Goal: Task Accomplishment & Management: Complete application form

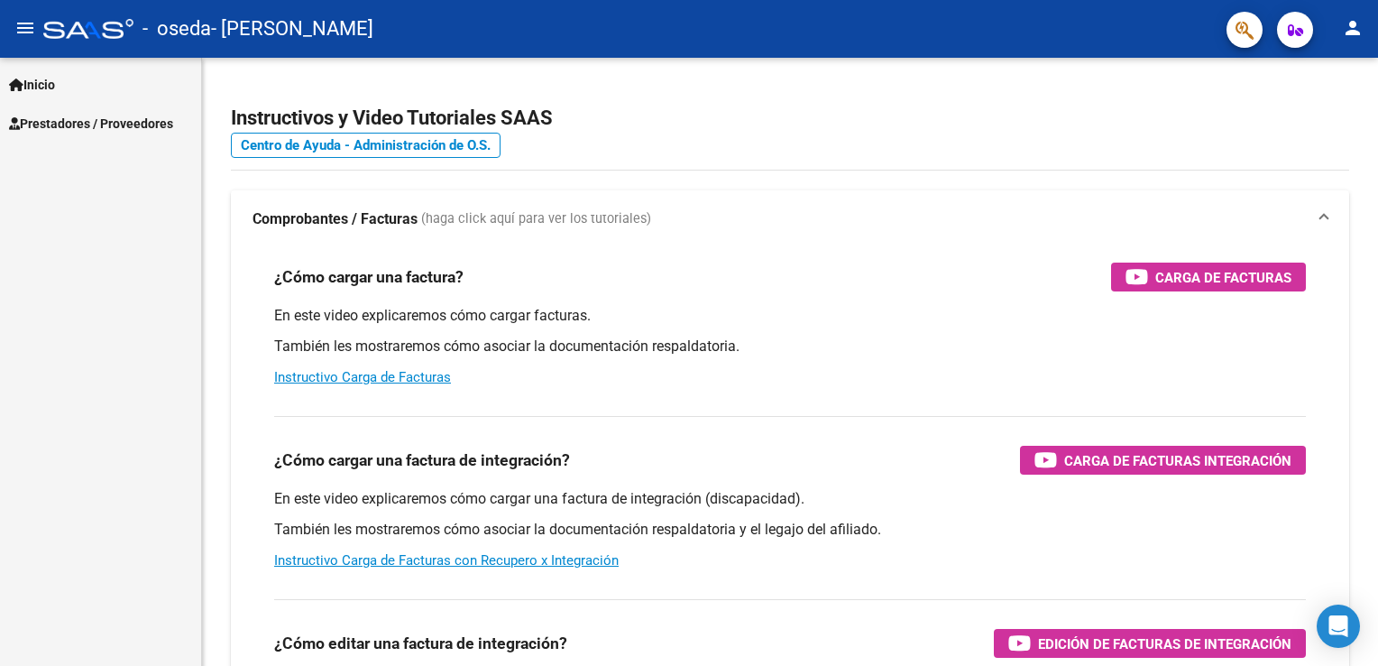
click at [117, 121] on span "Prestadores / Proveedores" at bounding box center [91, 124] width 164 height 20
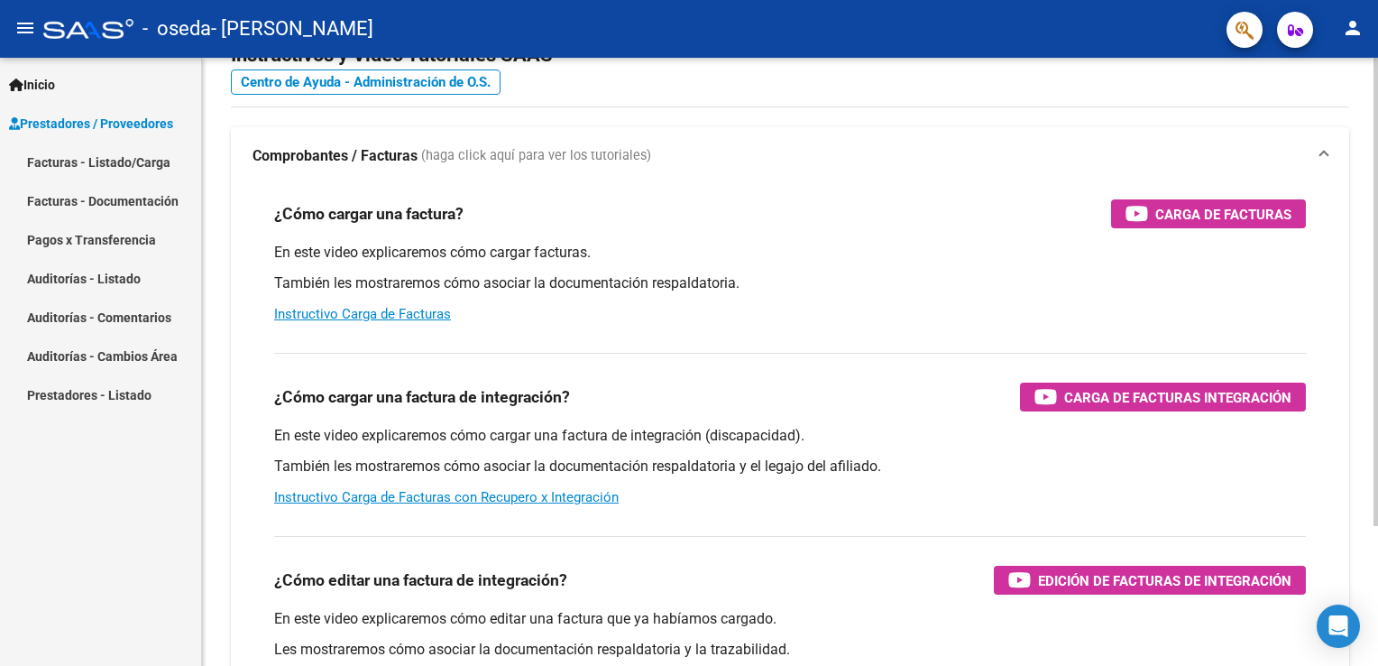
scroll to position [180, 0]
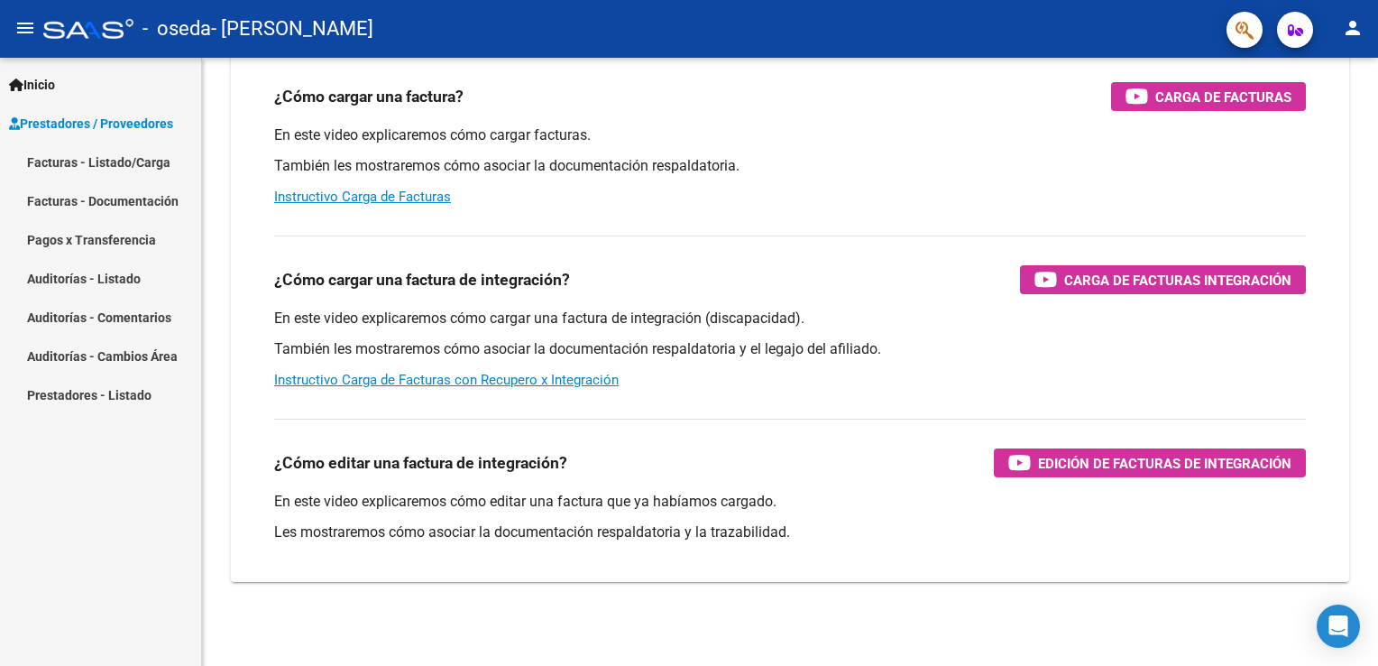
click at [1, 37] on mat-toolbar "menu - oseda - [PERSON_NAME] person" at bounding box center [689, 29] width 1378 height 58
click at [9, 31] on button "menu" at bounding box center [25, 29] width 36 height 36
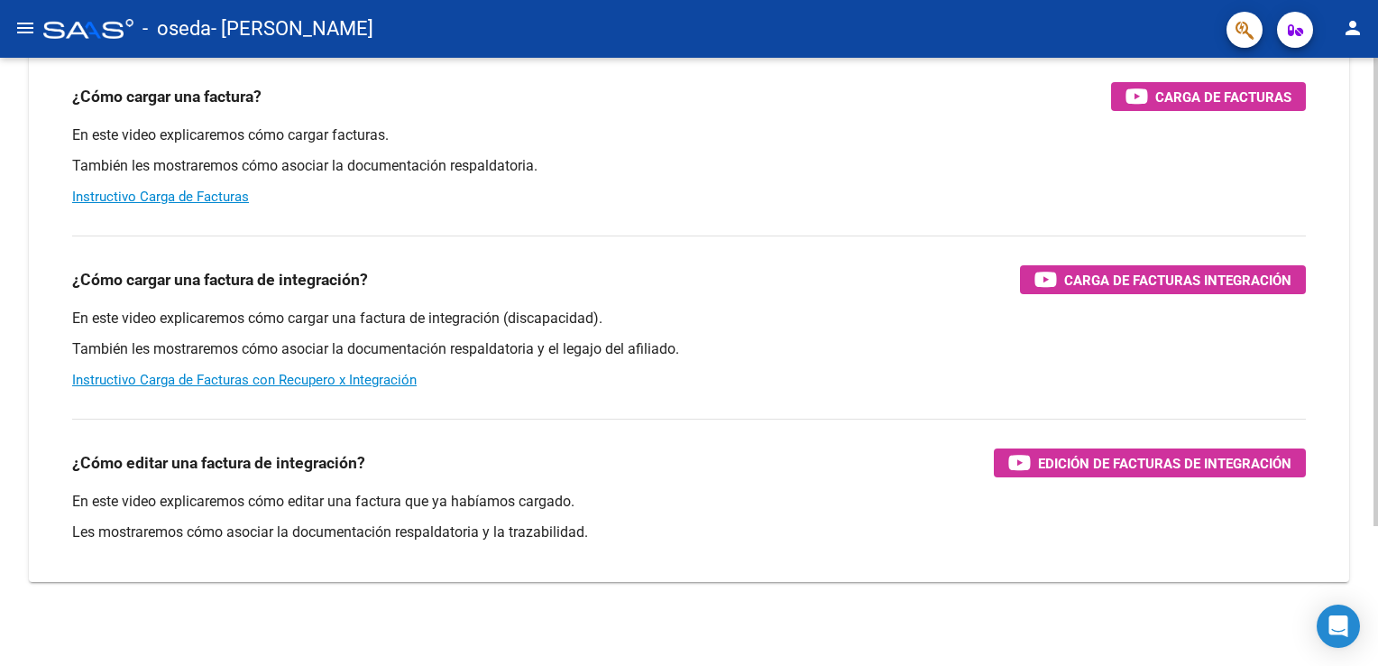
scroll to position [0, 0]
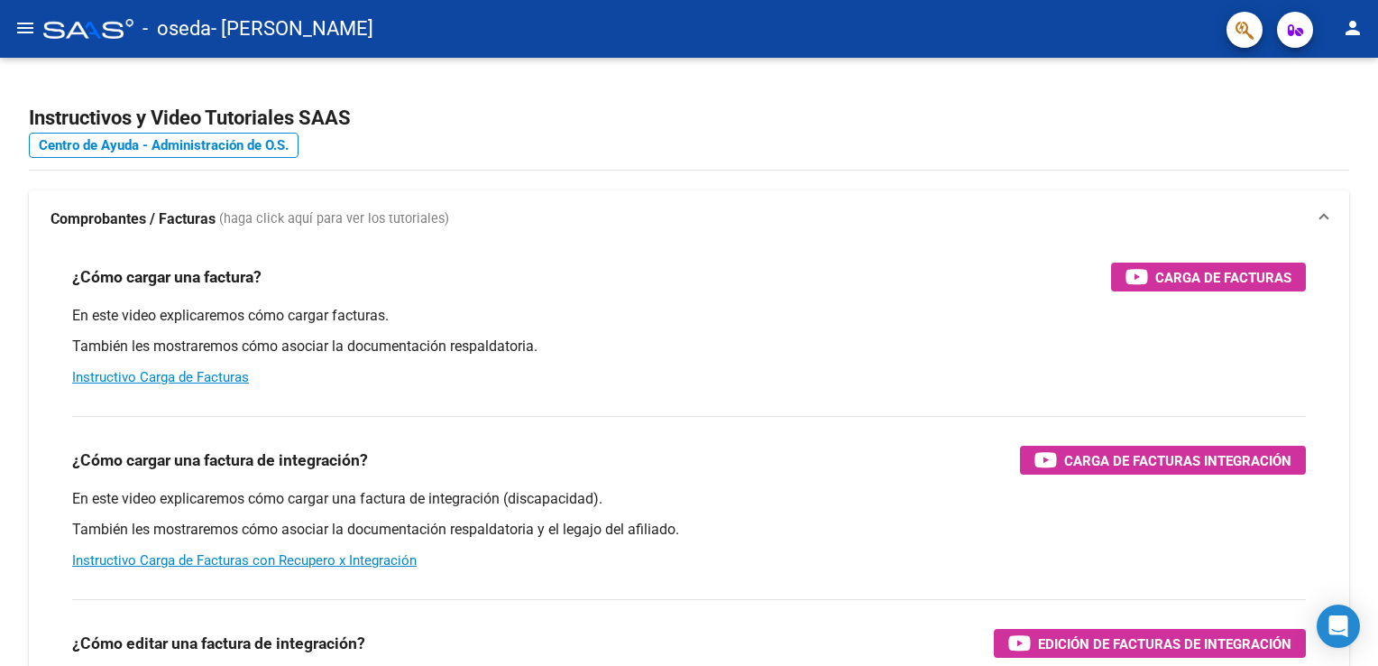
drag, startPoint x: 40, startPoint y: 41, endPoint x: 21, endPoint y: 33, distance: 20.6
click at [37, 41] on mat-toolbar "menu - oseda - [PERSON_NAME] person" at bounding box center [689, 29] width 1378 height 58
click at [21, 32] on mat-icon "menu" at bounding box center [25, 28] width 22 height 22
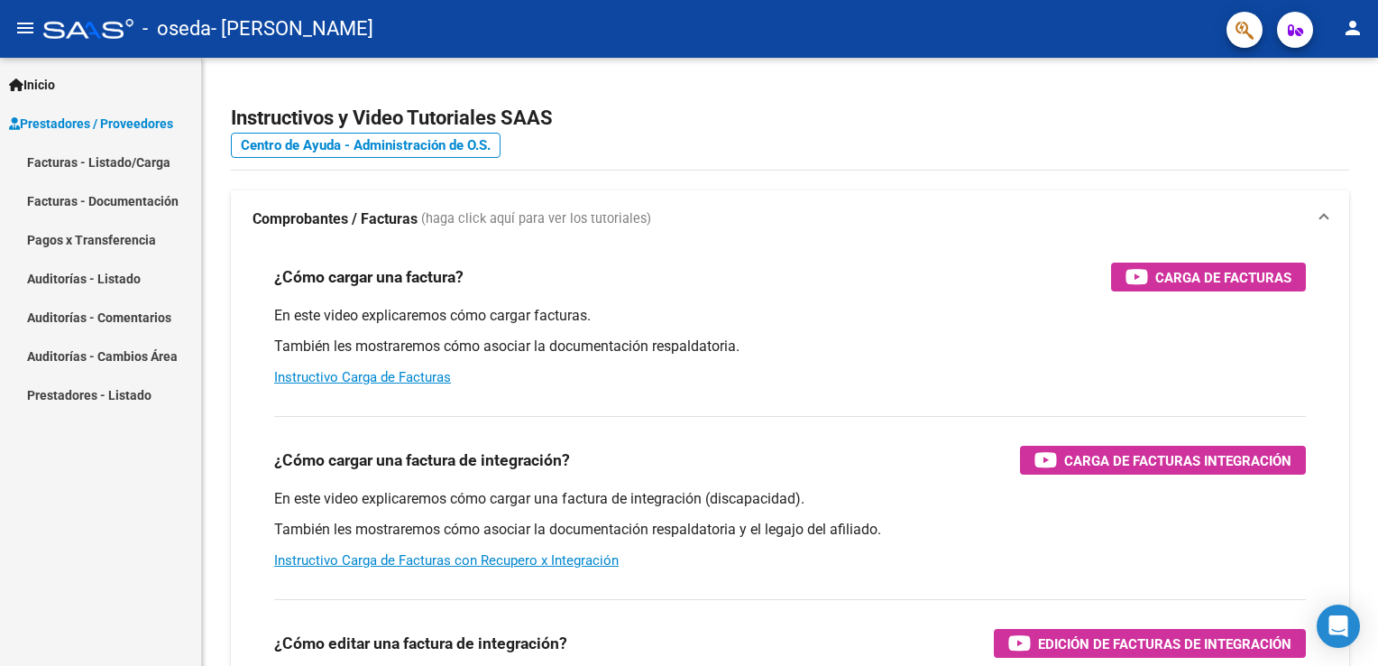
click at [71, 205] on link "Facturas - Documentación" at bounding box center [100, 200] width 201 height 39
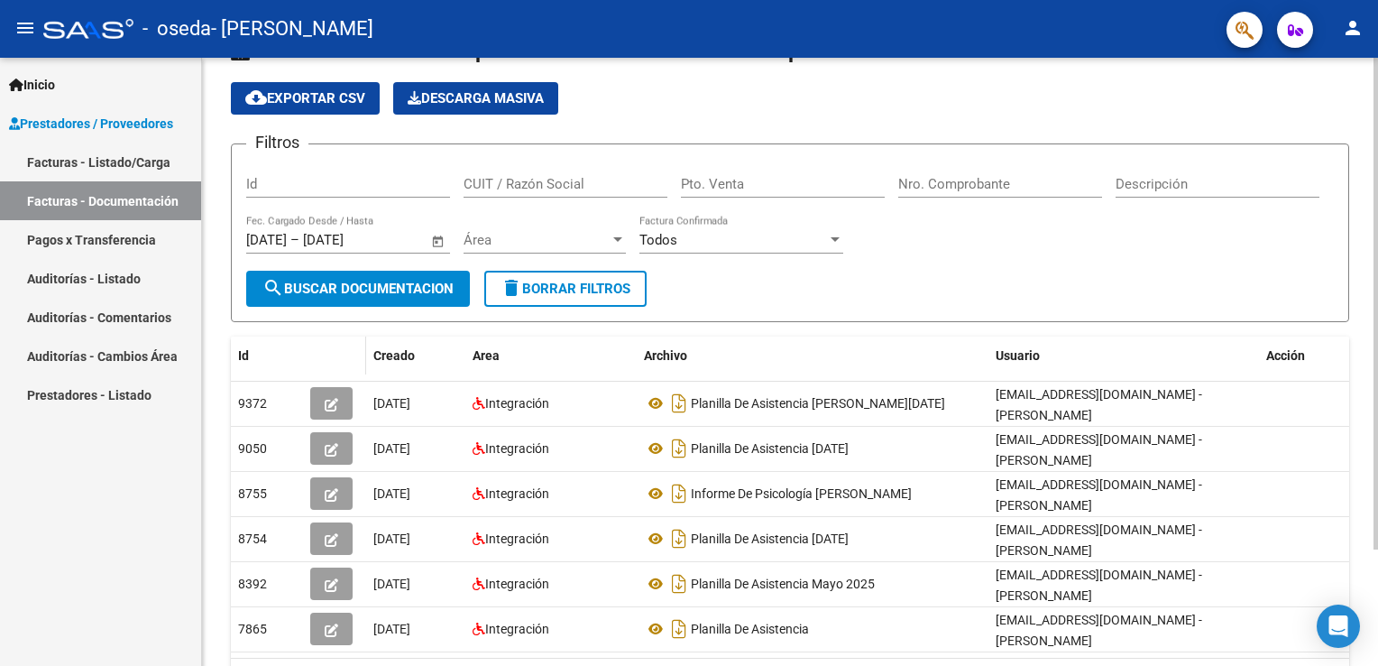
scroll to position [142, 0]
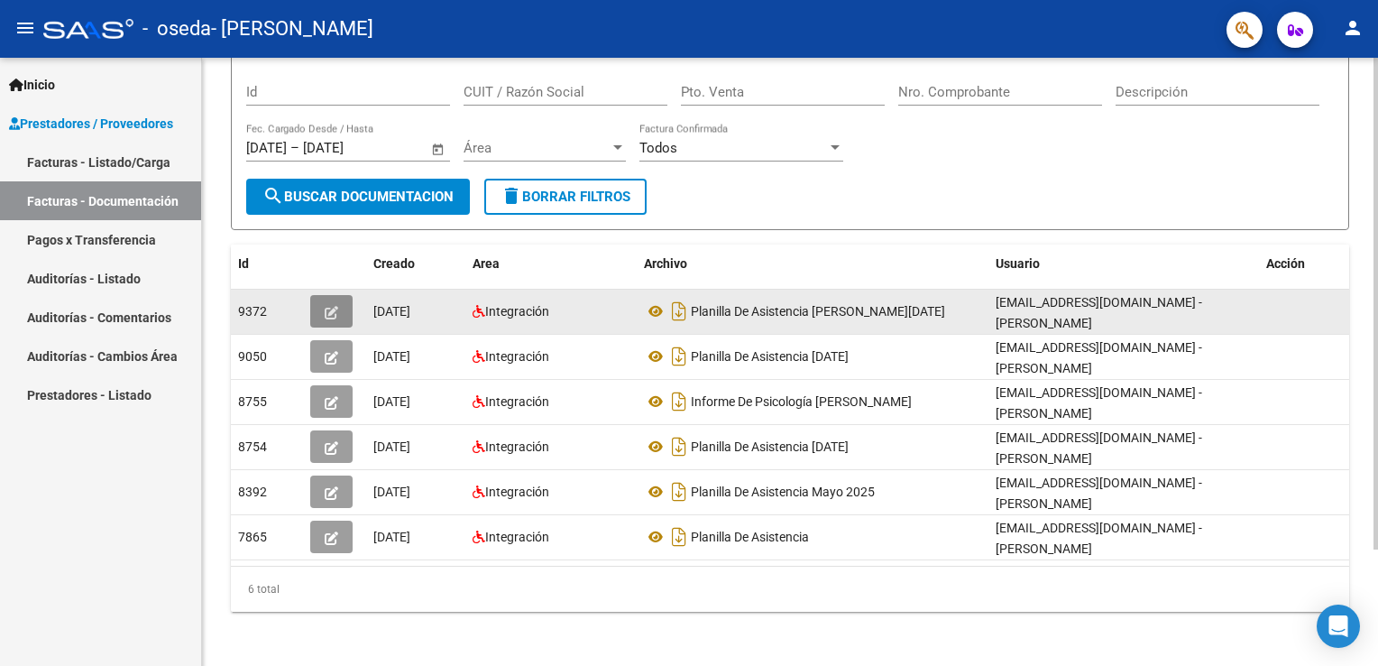
click at [324, 315] on button "button" at bounding box center [331, 311] width 42 height 32
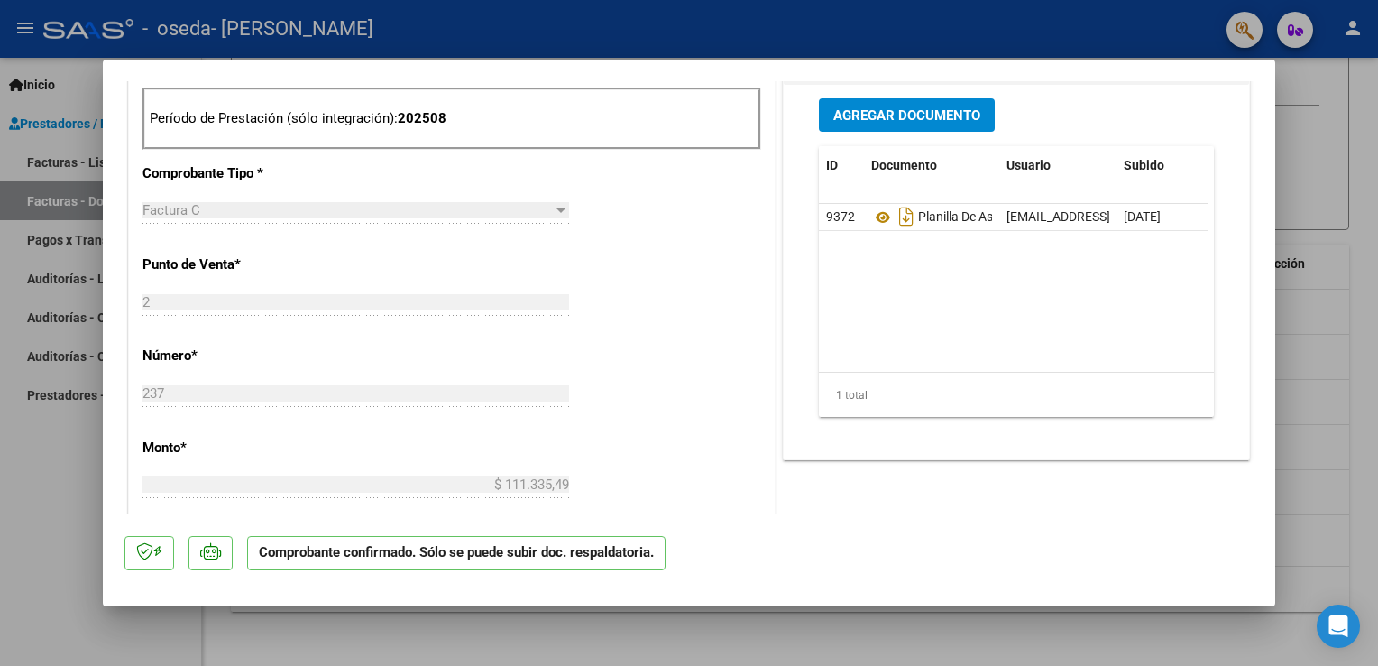
scroll to position [721, 0]
click at [16, 535] on div at bounding box center [689, 333] width 1378 height 666
type input "$ 0,00"
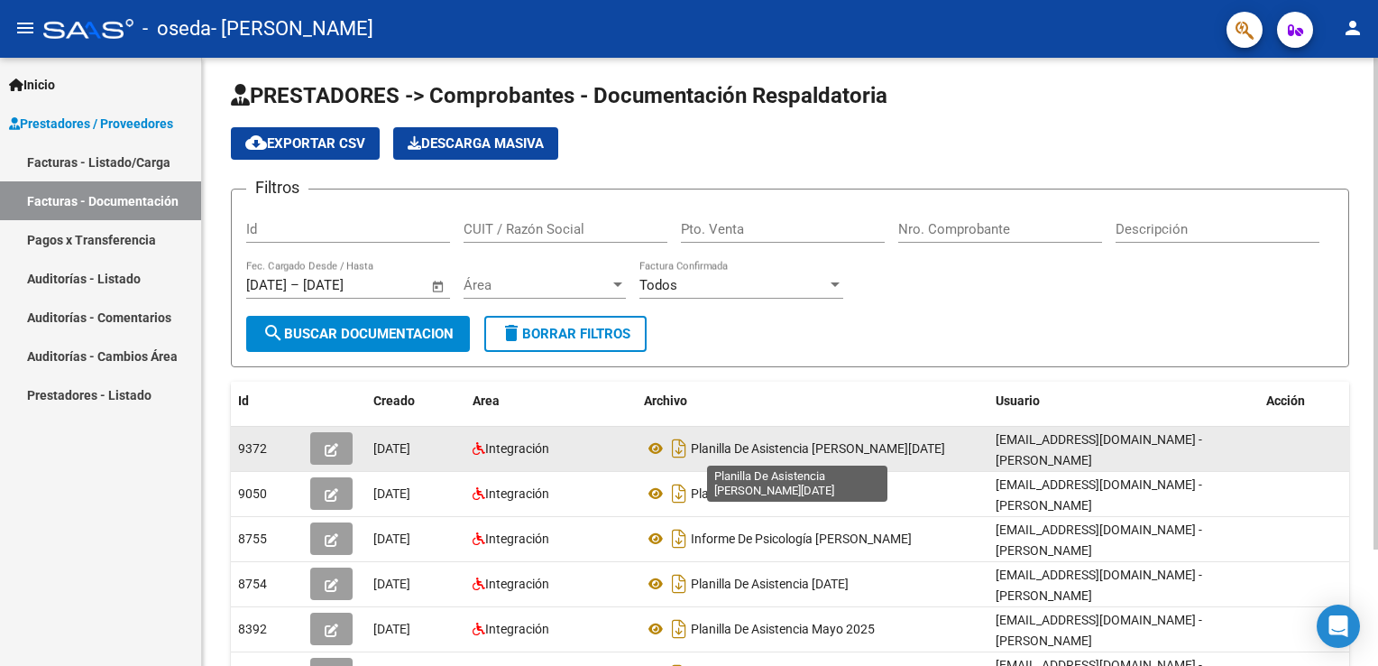
scroll to position [0, 0]
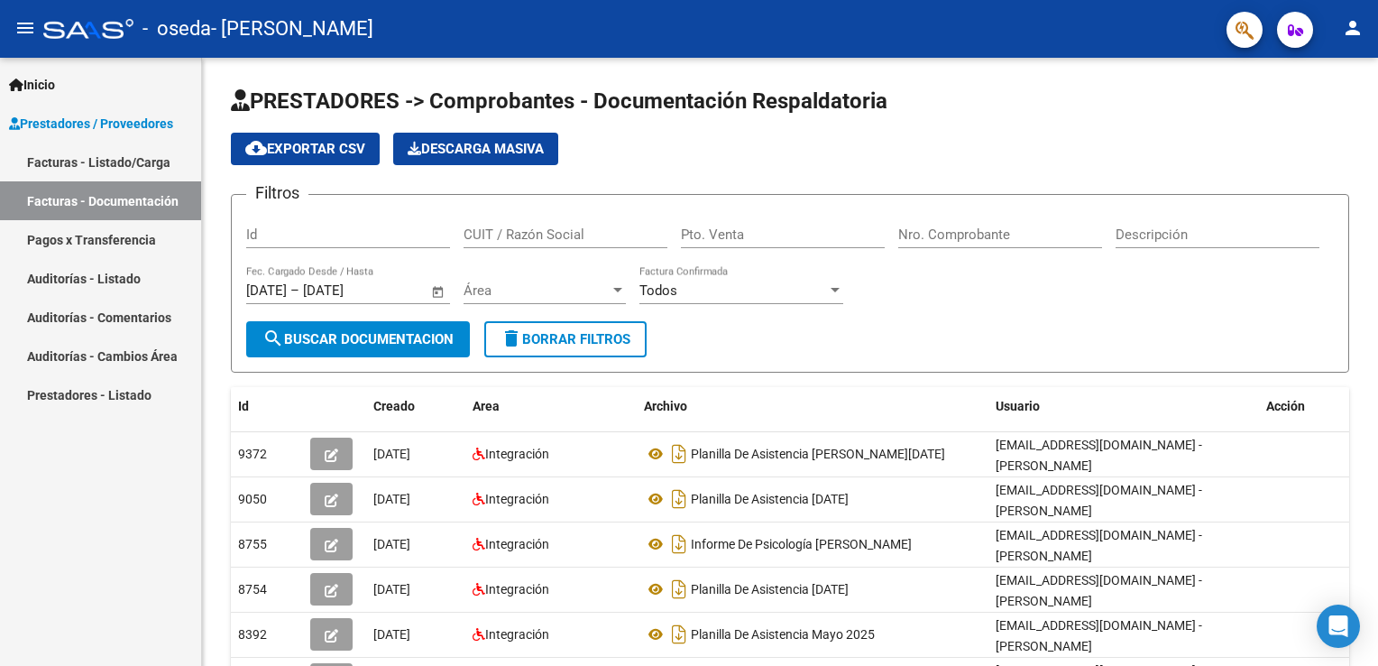
click at [90, 157] on link "Facturas - Listado/Carga" at bounding box center [100, 161] width 201 height 39
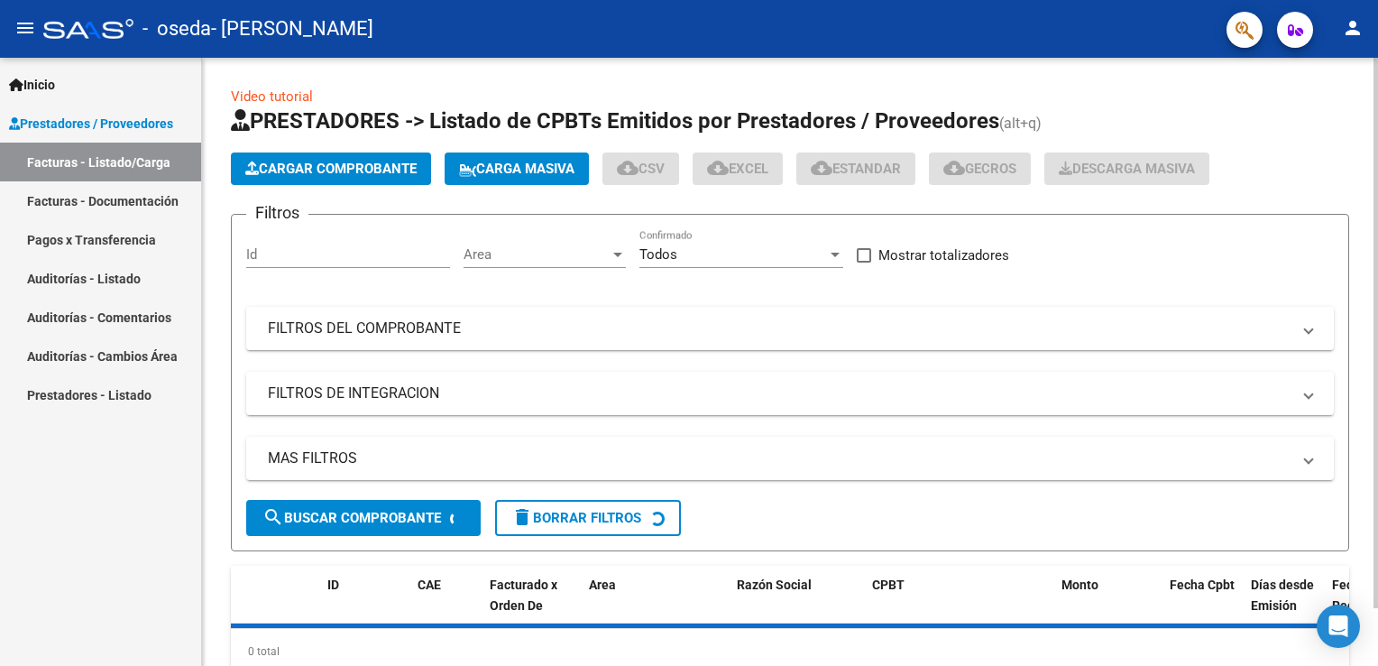
click at [346, 174] on span "Cargar Comprobante" at bounding box center [330, 169] width 171 height 16
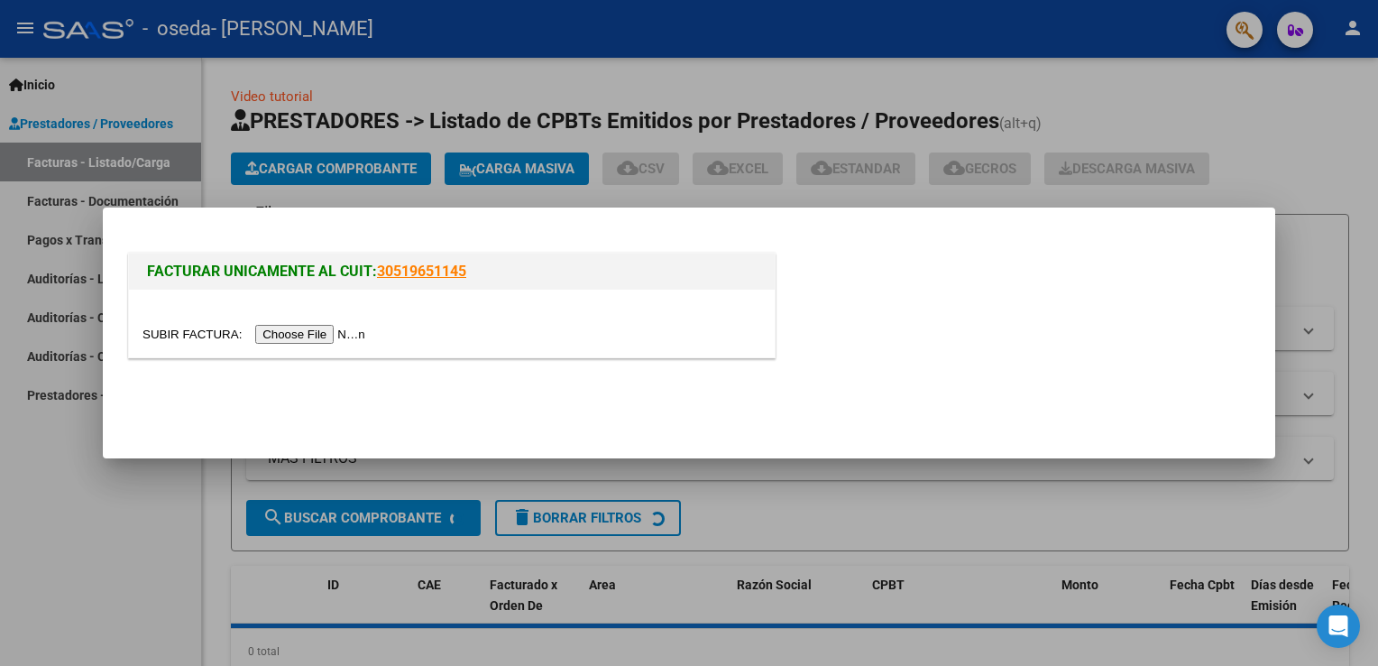
click at [306, 321] on div at bounding box center [452, 323] width 646 height 68
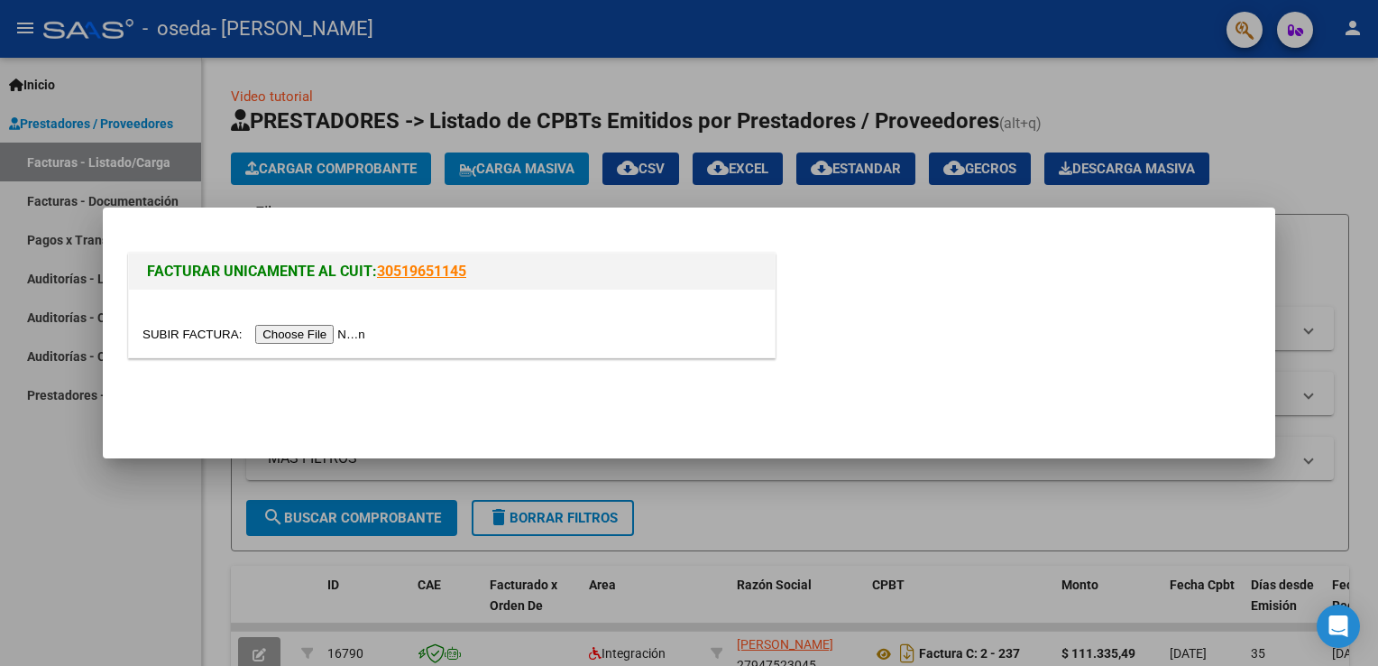
click at [307, 337] on input "file" at bounding box center [256, 334] width 228 height 19
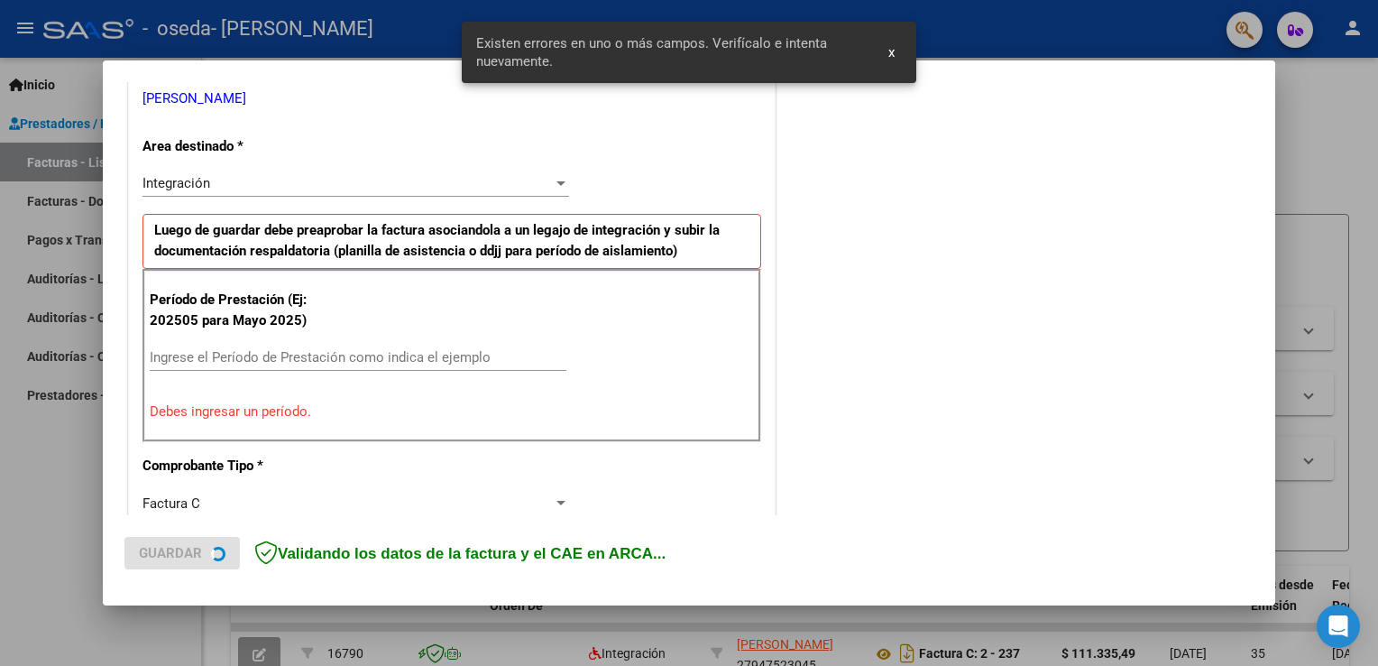
scroll to position [376, 0]
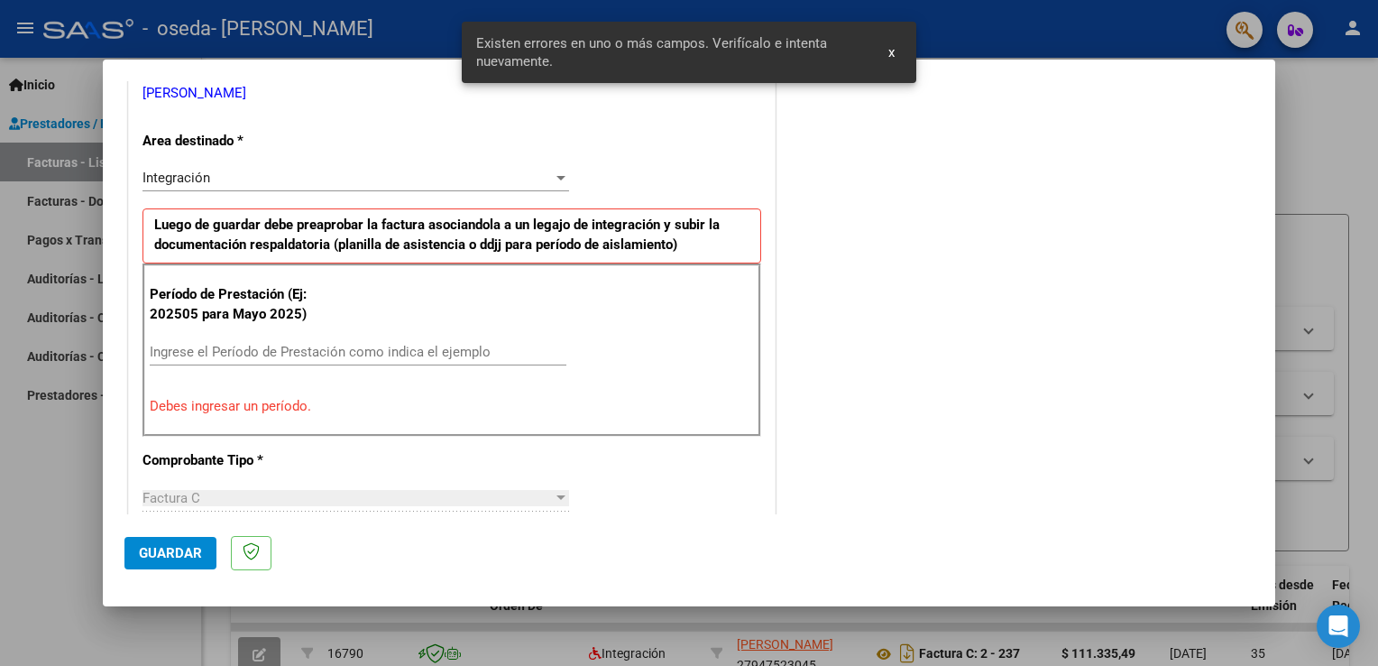
click at [252, 347] on input "Ingrese el Período de Prestación como indica el ejemplo" at bounding box center [358, 352] width 417 height 16
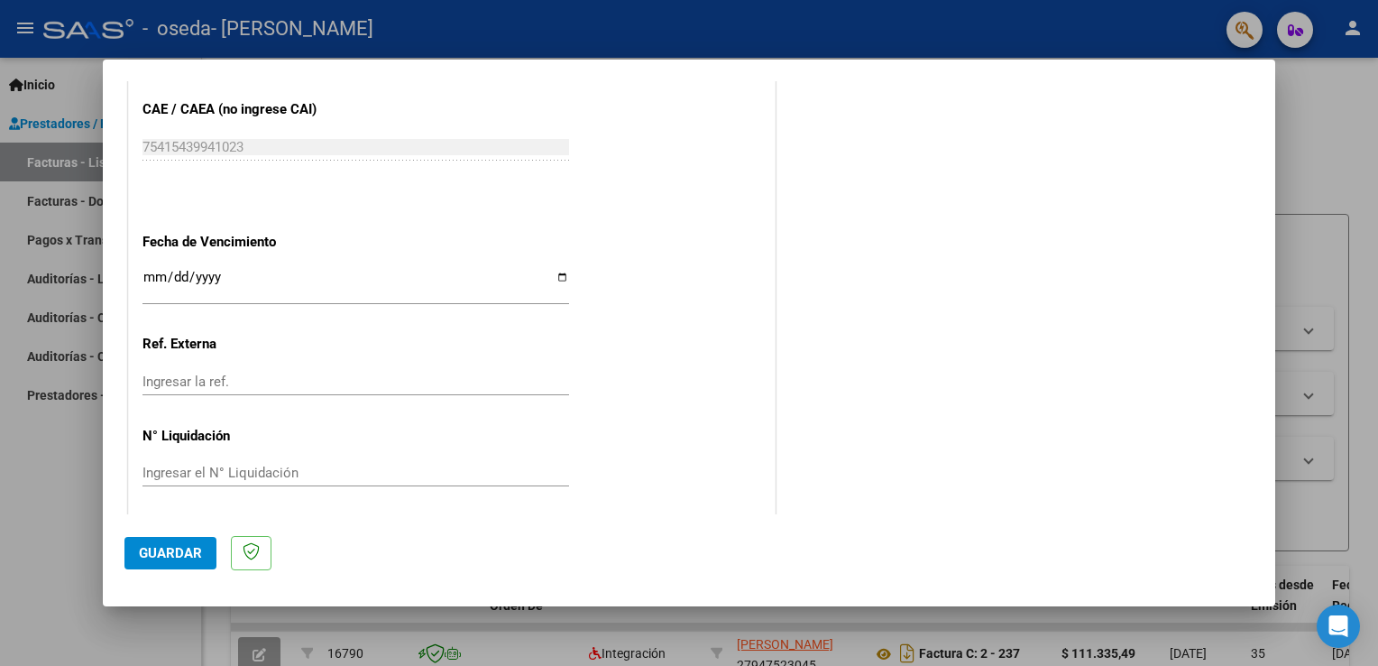
scroll to position [1152, 0]
type input "202509"
click at [178, 552] on span "Guardar" at bounding box center [170, 553] width 63 height 16
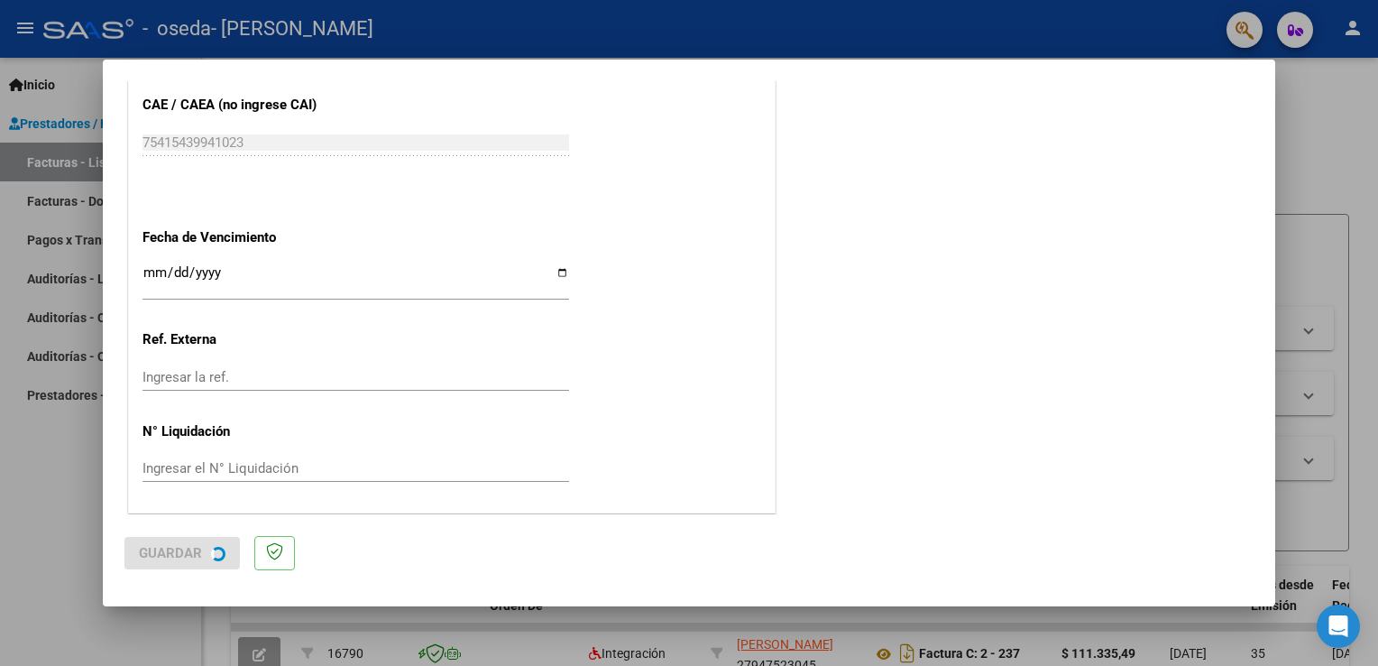
scroll to position [0, 0]
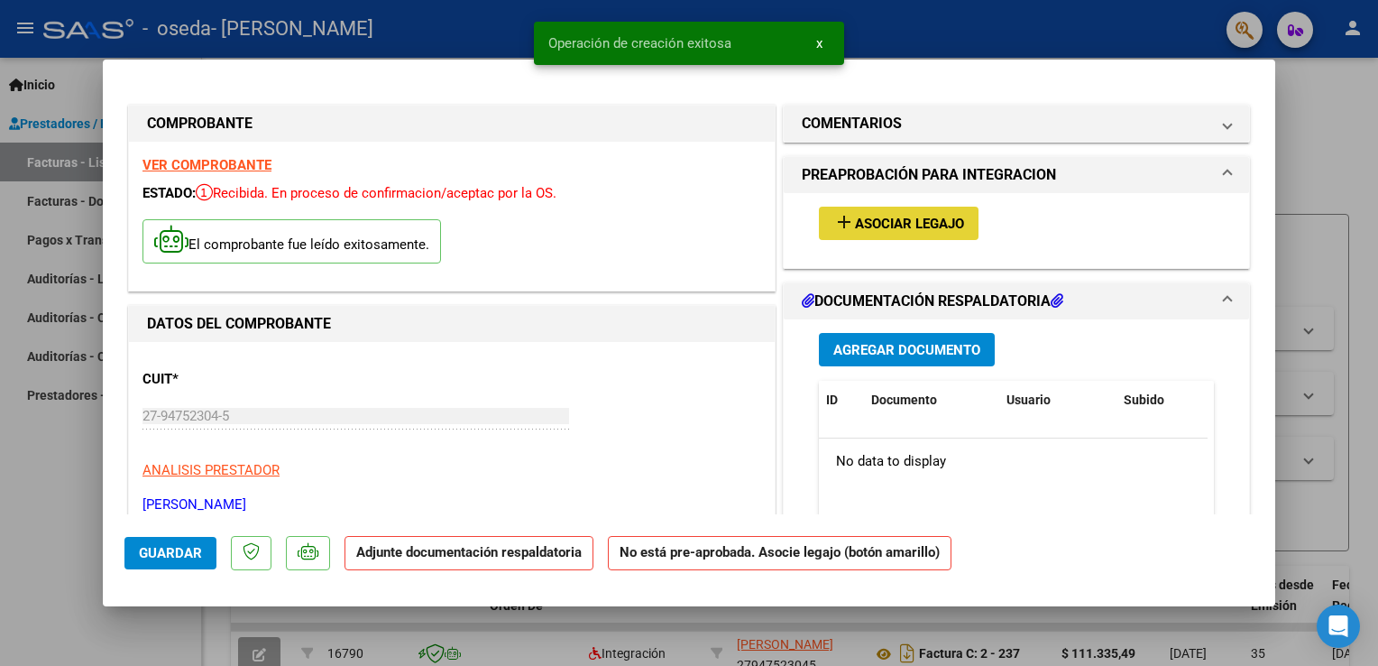
click at [866, 233] on button "add Asociar Legajo" at bounding box center [899, 223] width 160 height 33
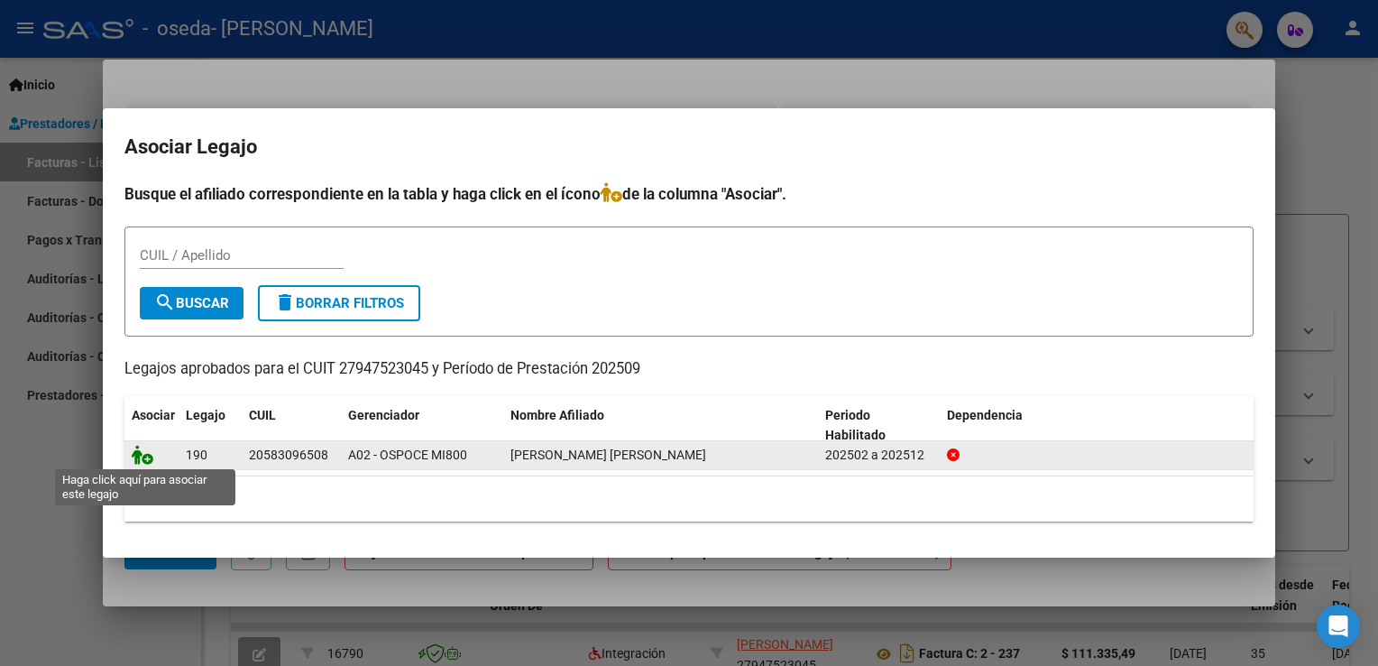
click at [146, 453] on icon at bounding box center [143, 455] width 22 height 20
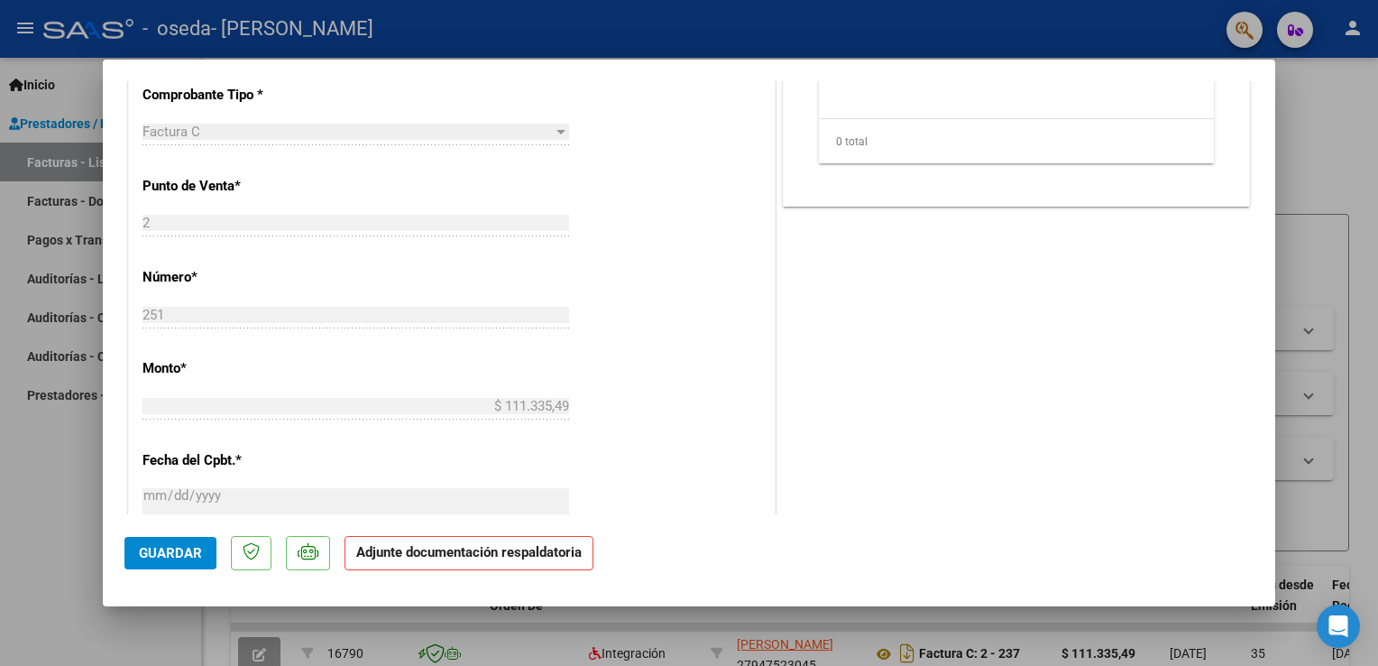
scroll to position [1082, 0]
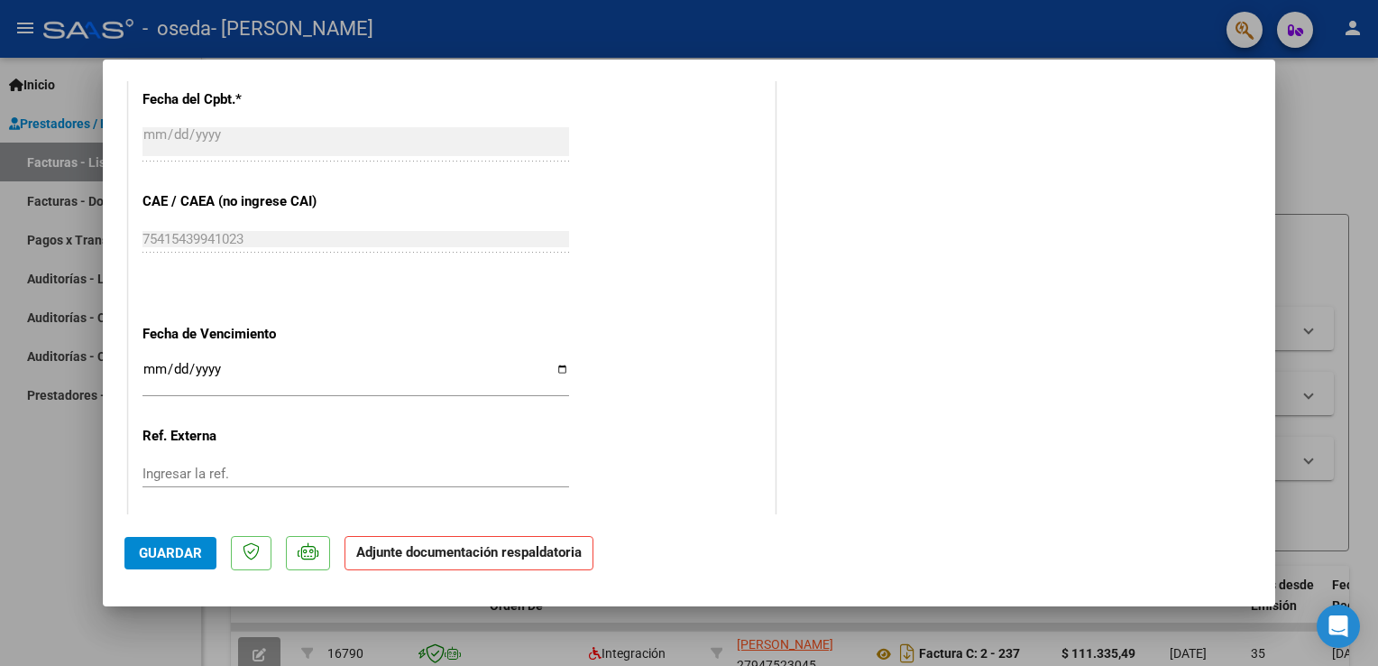
click at [167, 553] on span "Guardar" at bounding box center [170, 553] width 63 height 16
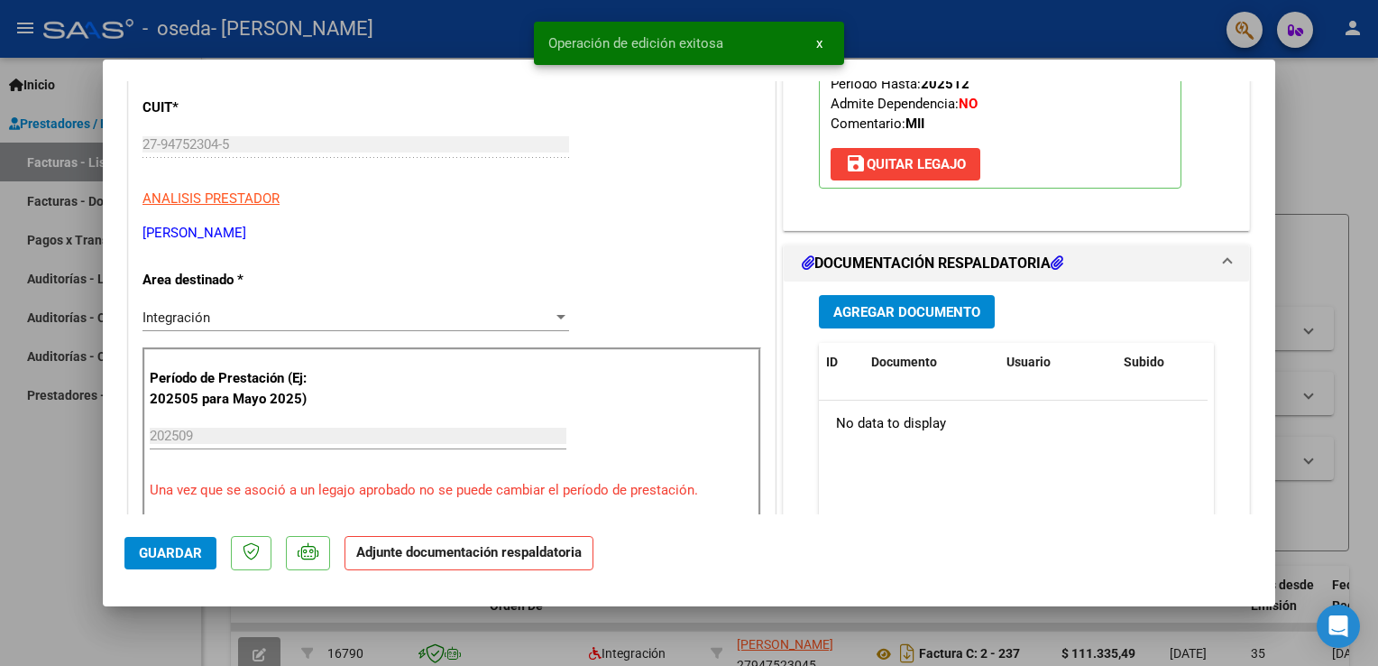
scroll to position [361, 0]
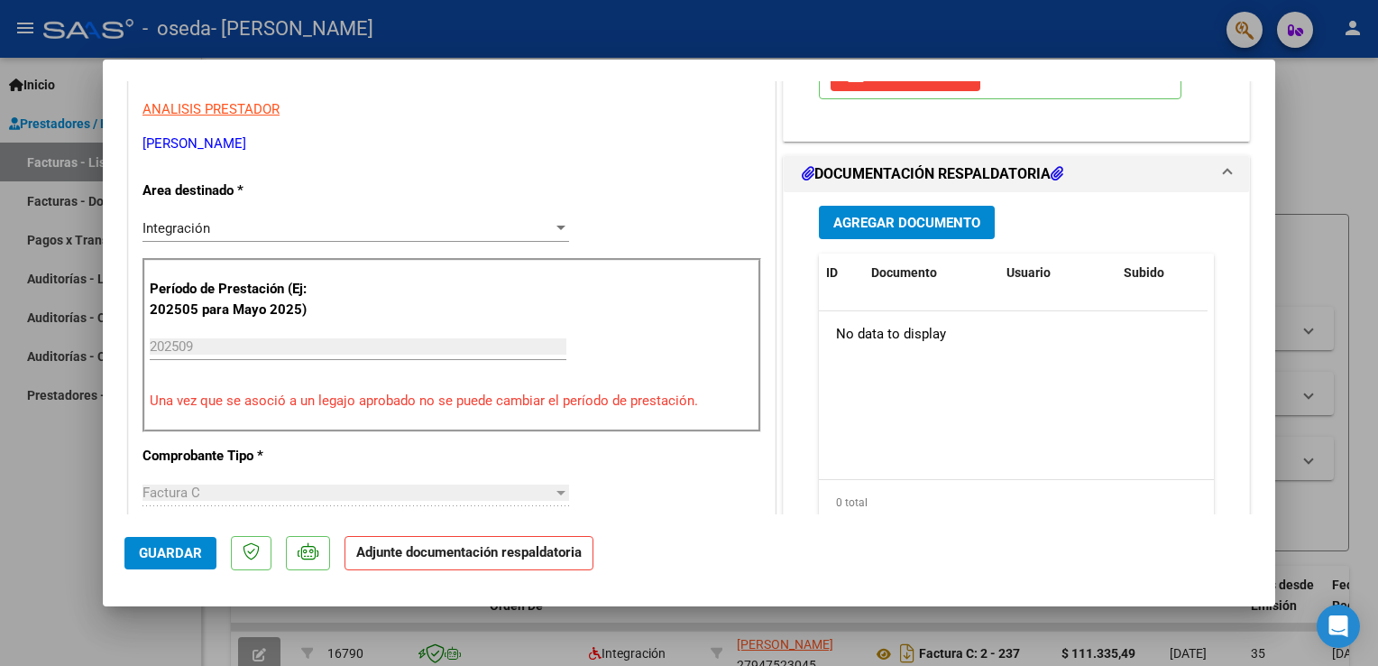
click at [884, 217] on span "Agregar Documento" at bounding box center [906, 223] width 147 height 16
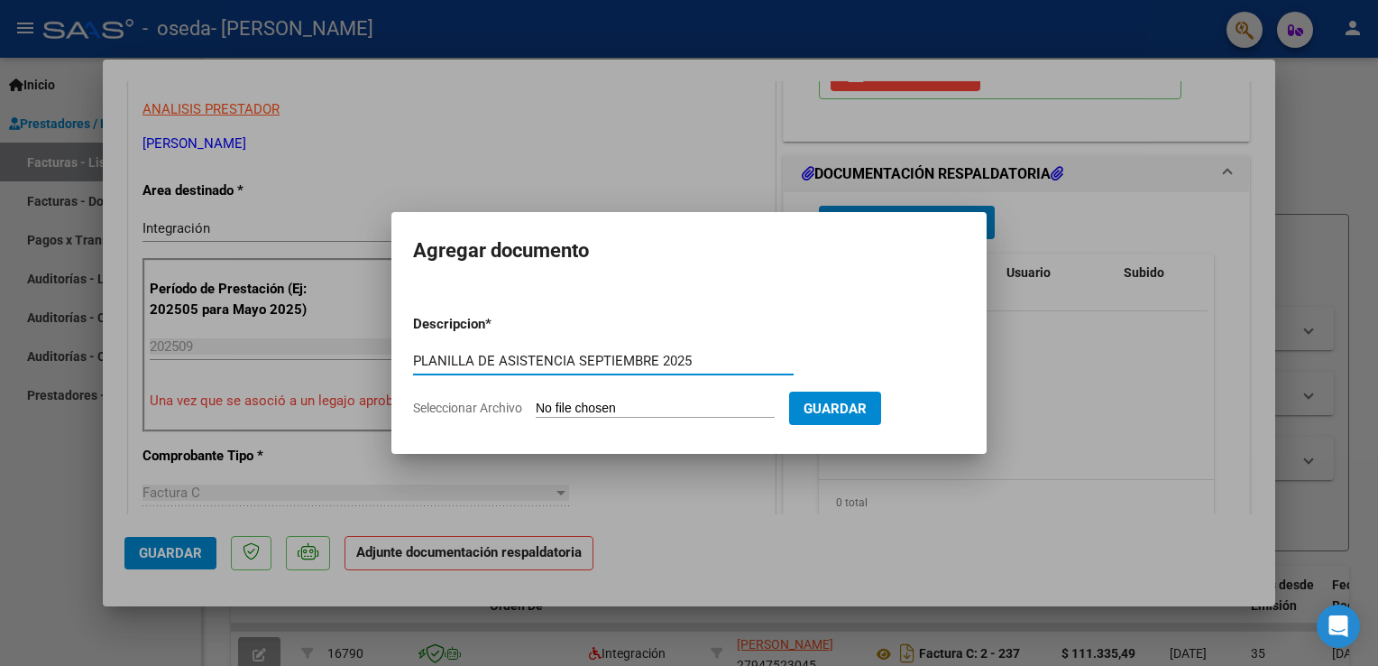
type input "PLANILLA DE ASISTENCIA SEPTIEMBRE 2025"
click at [647, 412] on input "Seleccionar Archivo" at bounding box center [655, 408] width 239 height 17
type input "C:\fakepath\Planilla asistencia [DATE]- [PERSON_NAME] (2).pdf"
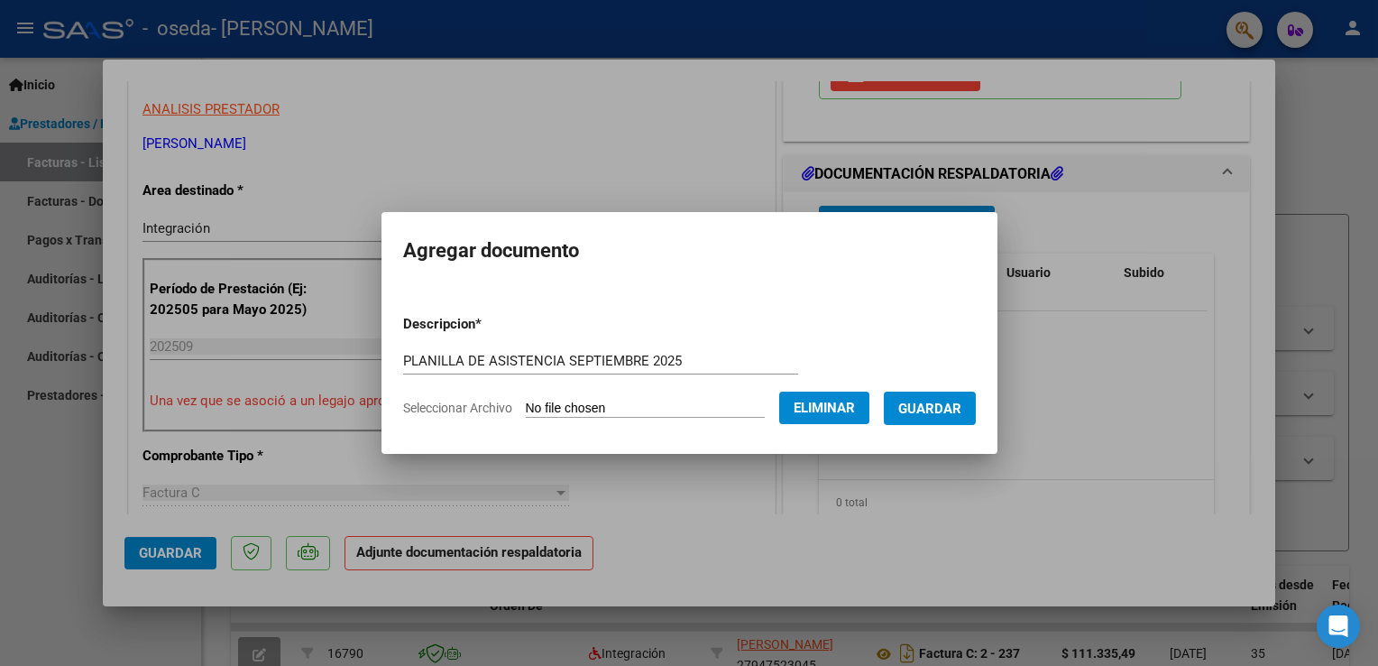
click at [936, 418] on button "Guardar" at bounding box center [930, 407] width 92 height 33
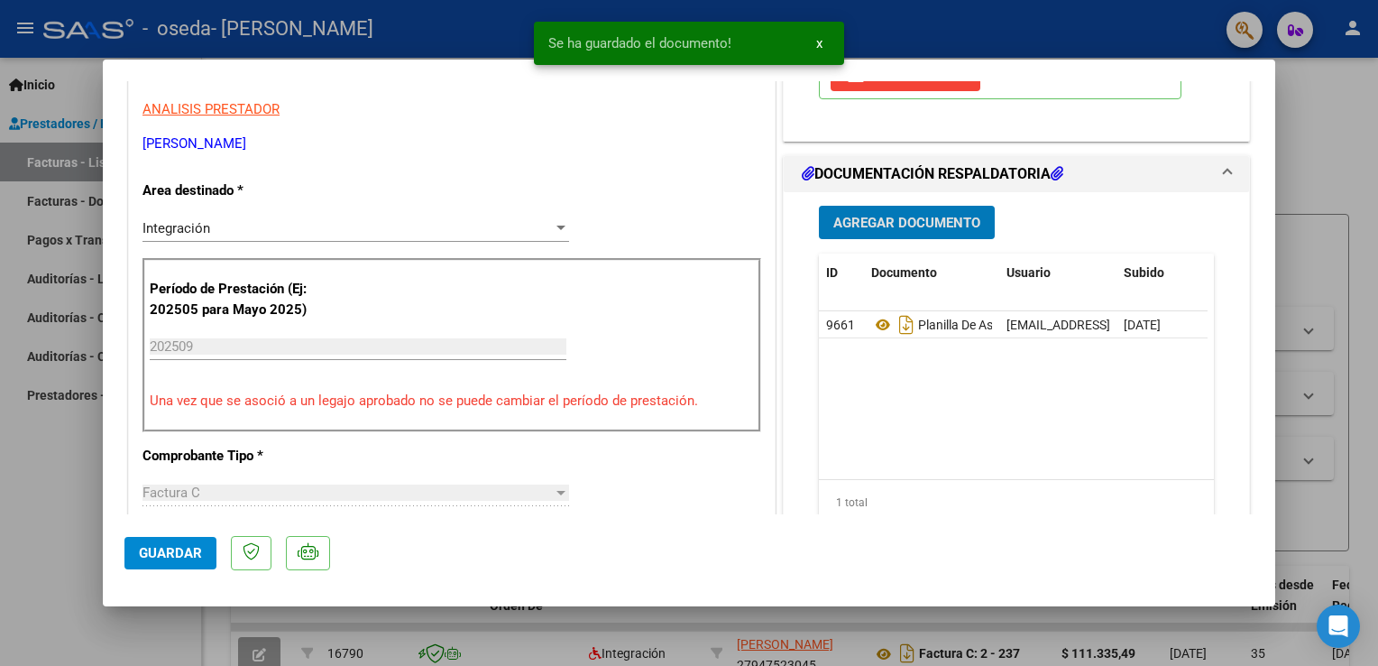
click at [165, 559] on span "Guardar" at bounding box center [170, 553] width 63 height 16
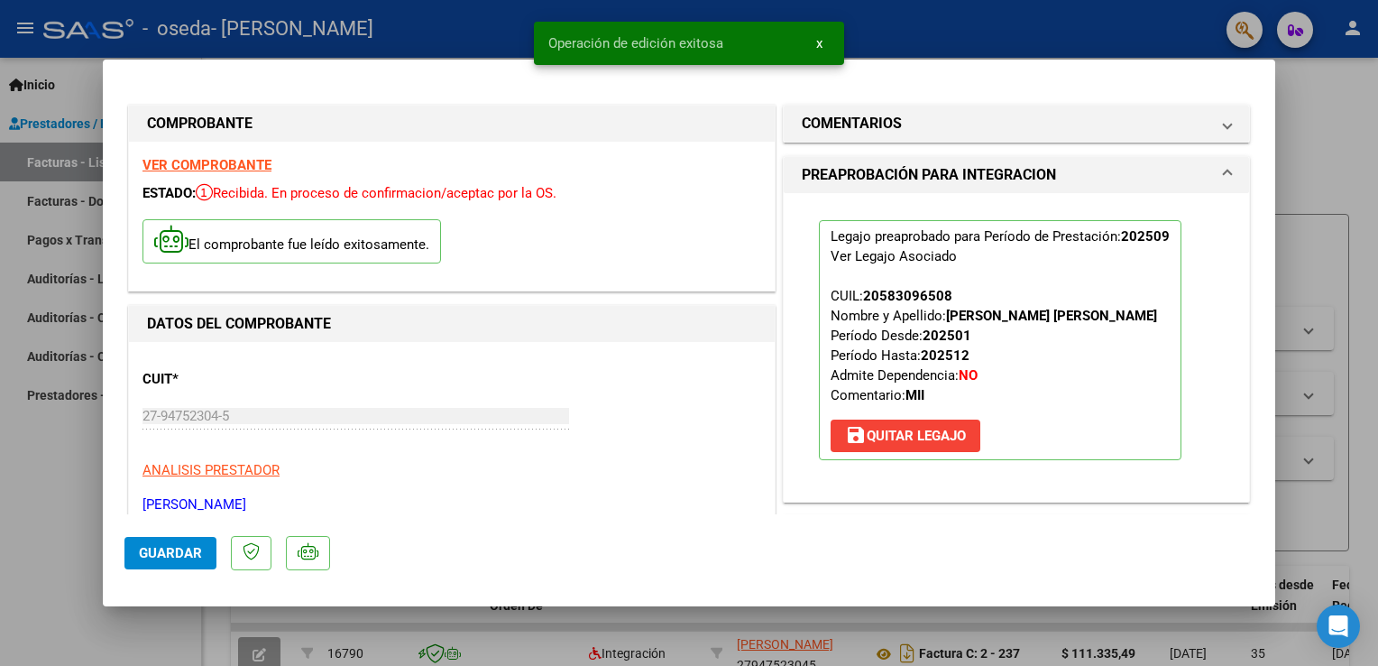
scroll to position [451, 0]
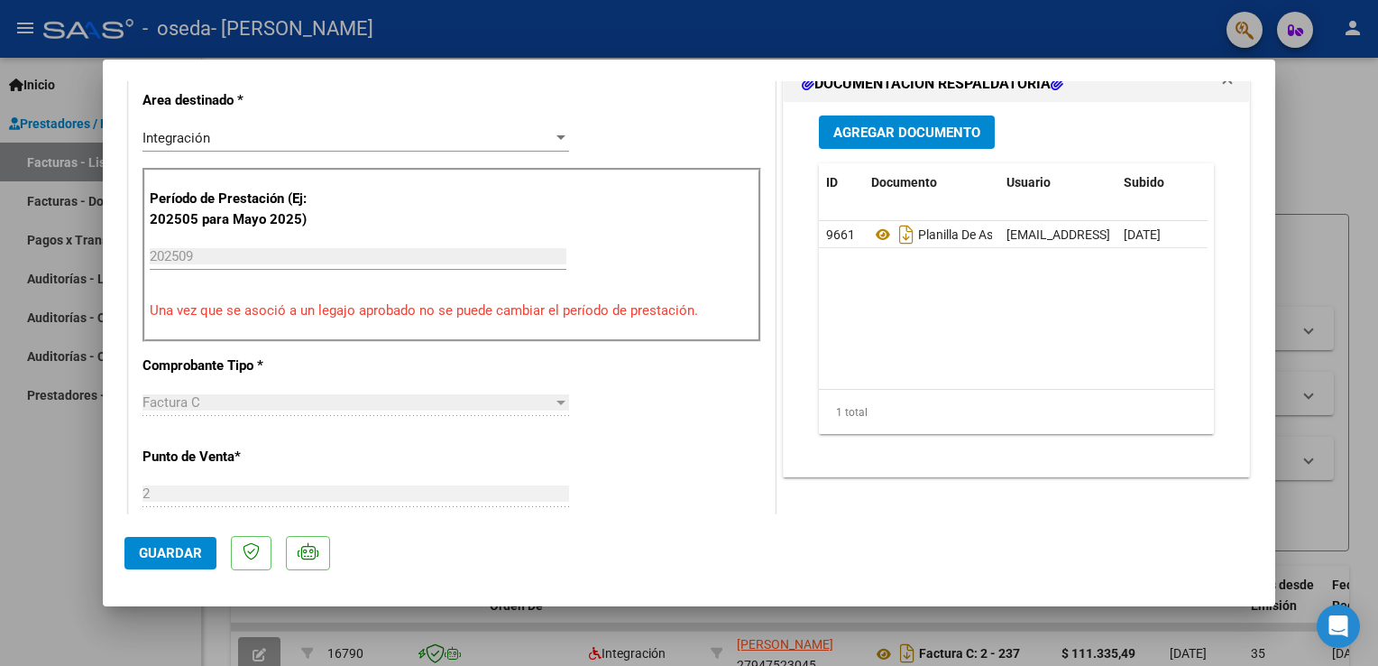
click at [176, 555] on span "Guardar" at bounding box center [170, 553] width 63 height 16
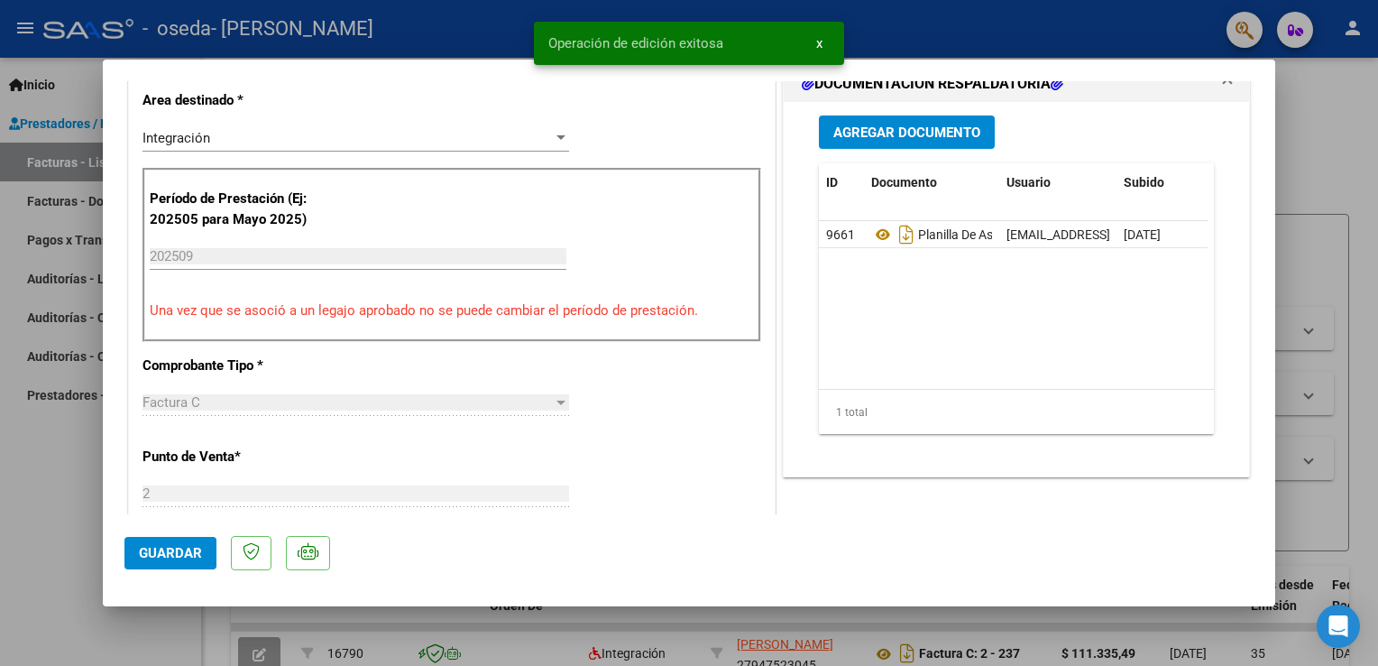
click at [1343, 172] on div at bounding box center [689, 333] width 1378 height 666
type input "$ 0,00"
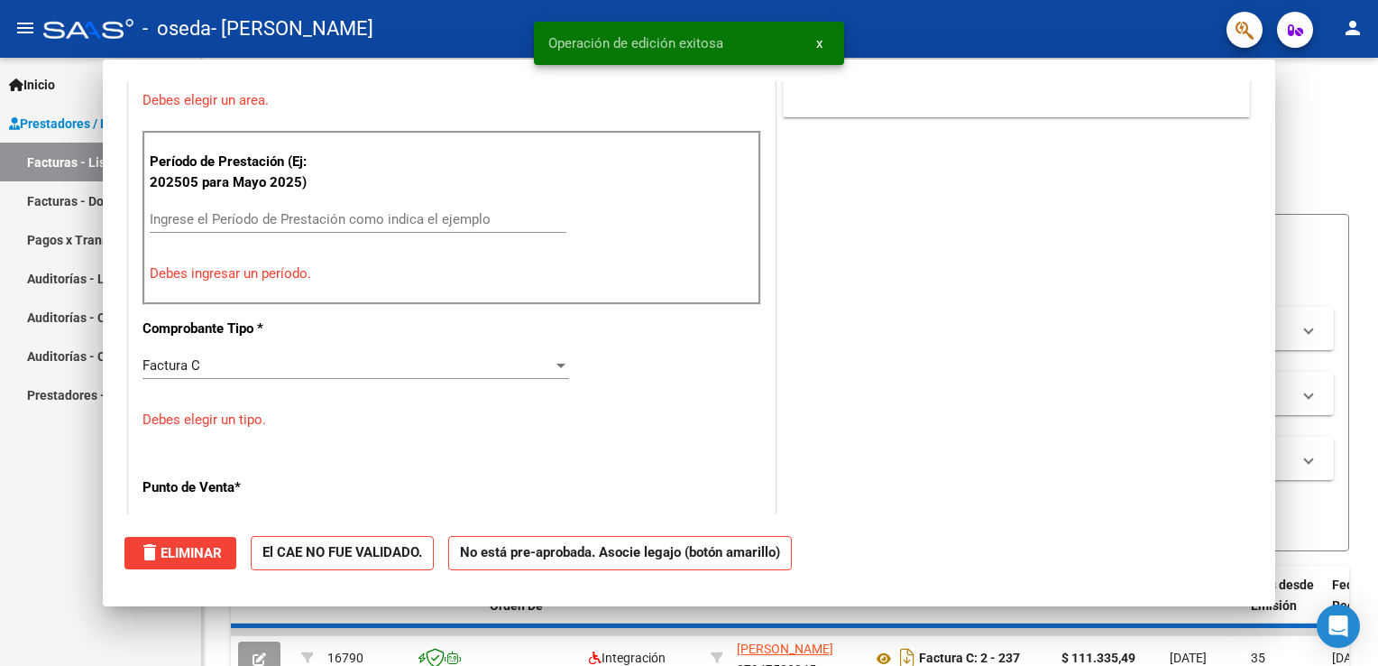
scroll to position [373, 0]
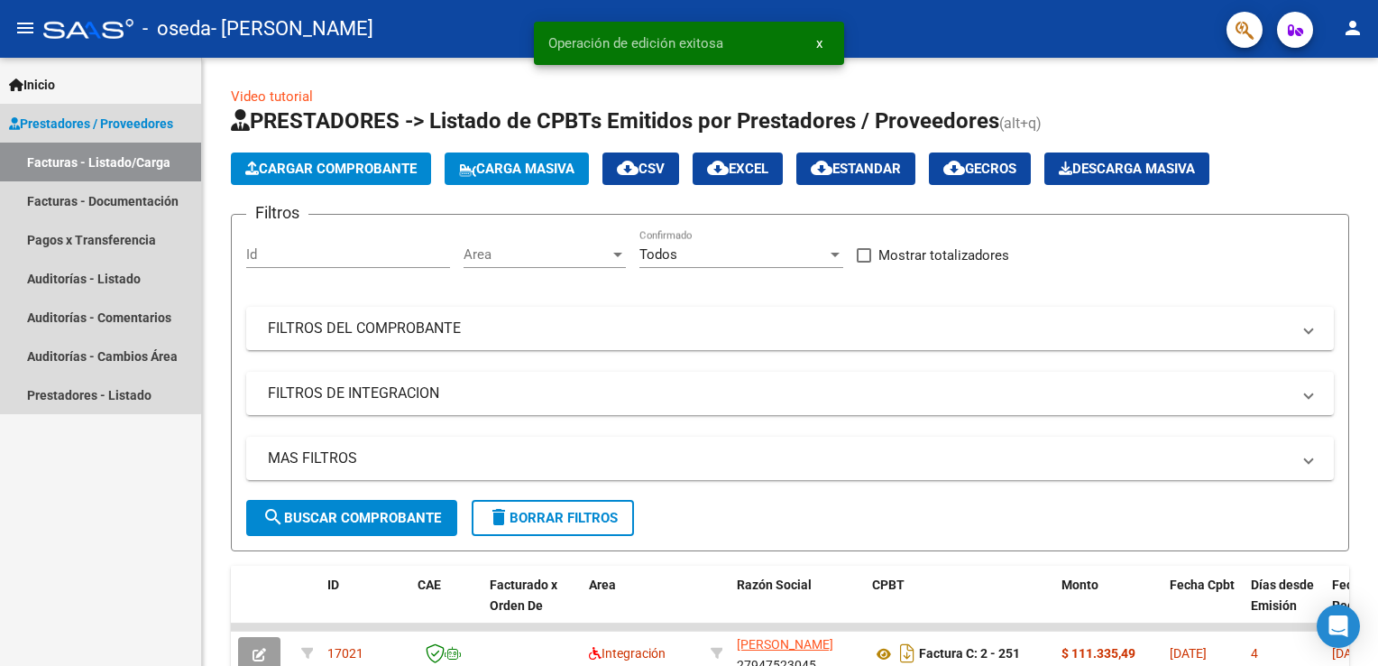
click at [91, 120] on span "Prestadores / Proveedores" at bounding box center [91, 124] width 164 height 20
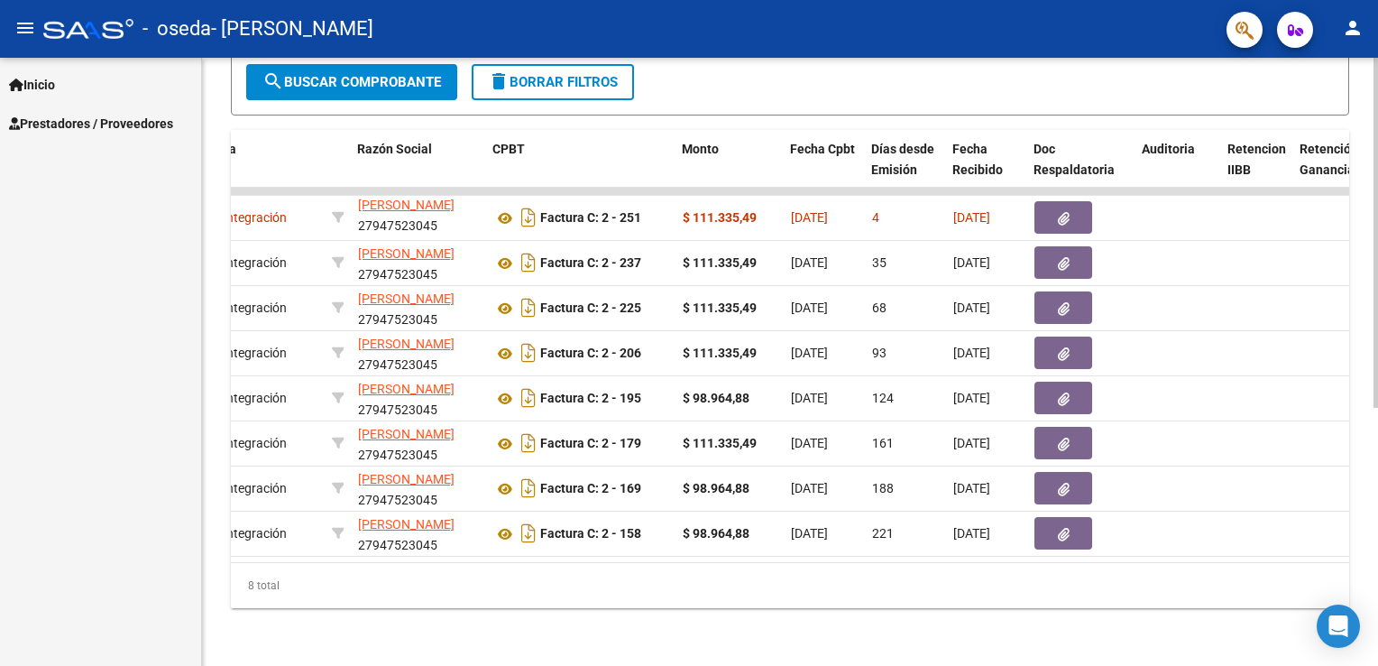
scroll to position [0, 384]
